Goal: Information Seeking & Learning: Learn about a topic

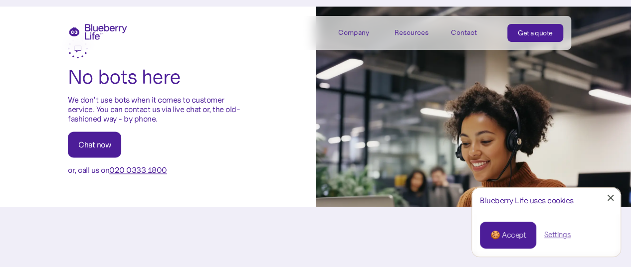
scroll to position [2692, 0]
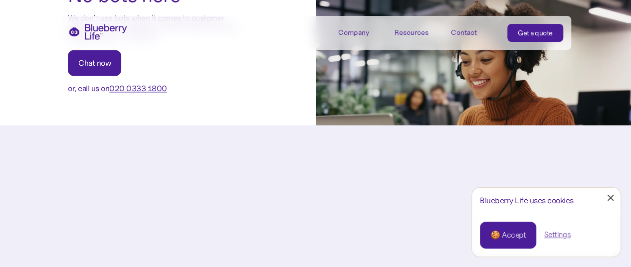
drag, startPoint x: 610, startPoint y: 200, endPoint x: 602, endPoint y: 197, distance: 8.5
click at [610, 200] on link "Close Cookie Popup" at bounding box center [610, 198] width 20 height 20
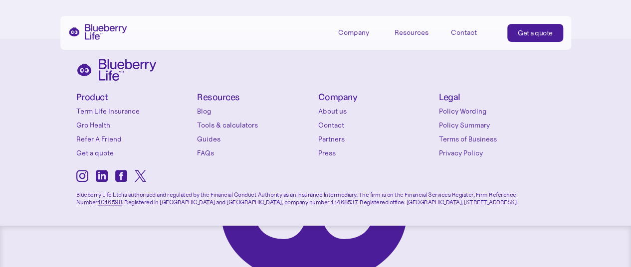
scroll to position [4272, 0]
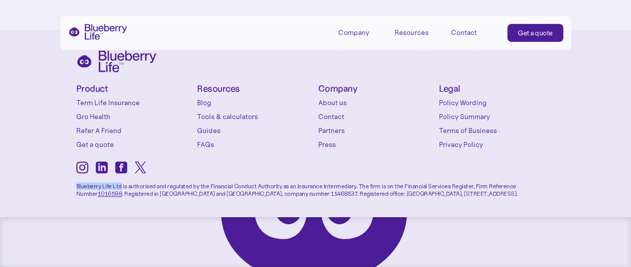
drag, startPoint x: 68, startPoint y: 183, endPoint x: 120, endPoint y: 183, distance: 51.8
click at [120, 183] on div "Product Term Life Insurance Gro Health Refer A Friend Get a quote Conditions [M…" at bounding box center [315, 148] width 631 height 237
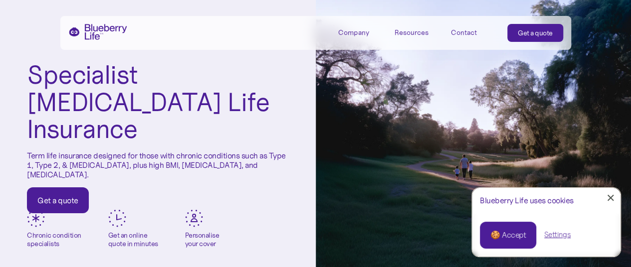
click at [358, 29] on div "Company" at bounding box center [353, 32] width 31 height 8
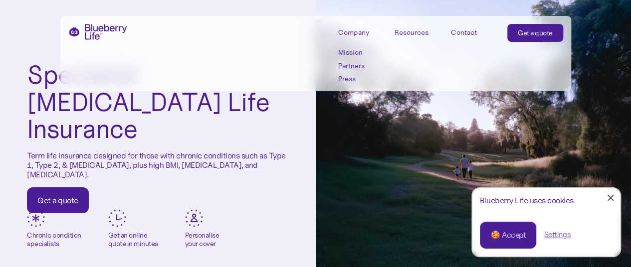
click at [30, 39] on div "Specialist [MEDICAL_DATA] Life Insurance Term life insurance designed for those…" at bounding box center [158, 137] width 316 height 275
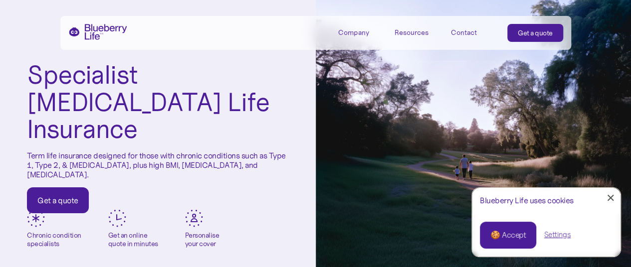
click at [347, 31] on div "Company" at bounding box center [353, 32] width 31 height 8
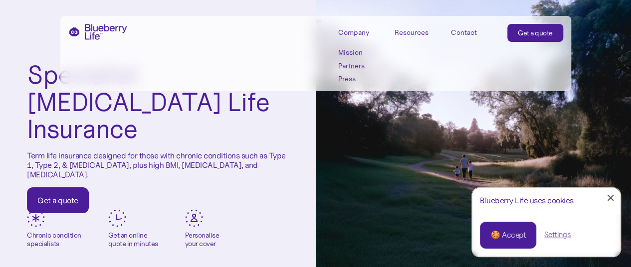
click at [348, 50] on link "Mission" at bounding box center [360, 52] width 45 height 8
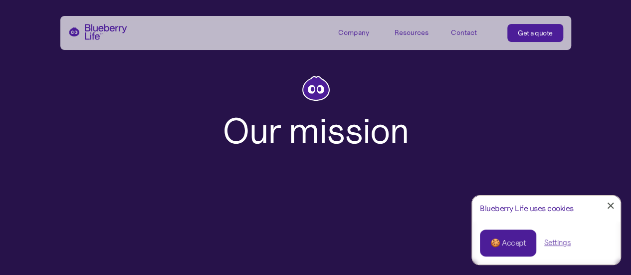
click at [501, 244] on div "🍪 Accept" at bounding box center [507, 242] width 35 height 11
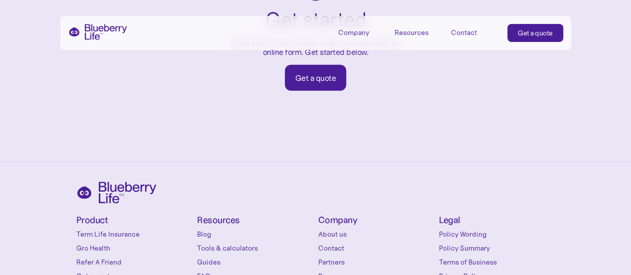
scroll to position [1645, 0]
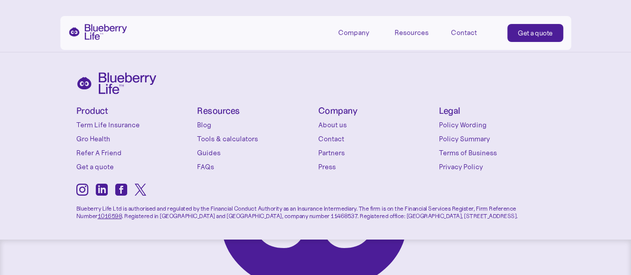
click at [101, 190] on icon at bounding box center [102, 189] width 12 height 12
